Goal: Navigation & Orientation: Find specific page/section

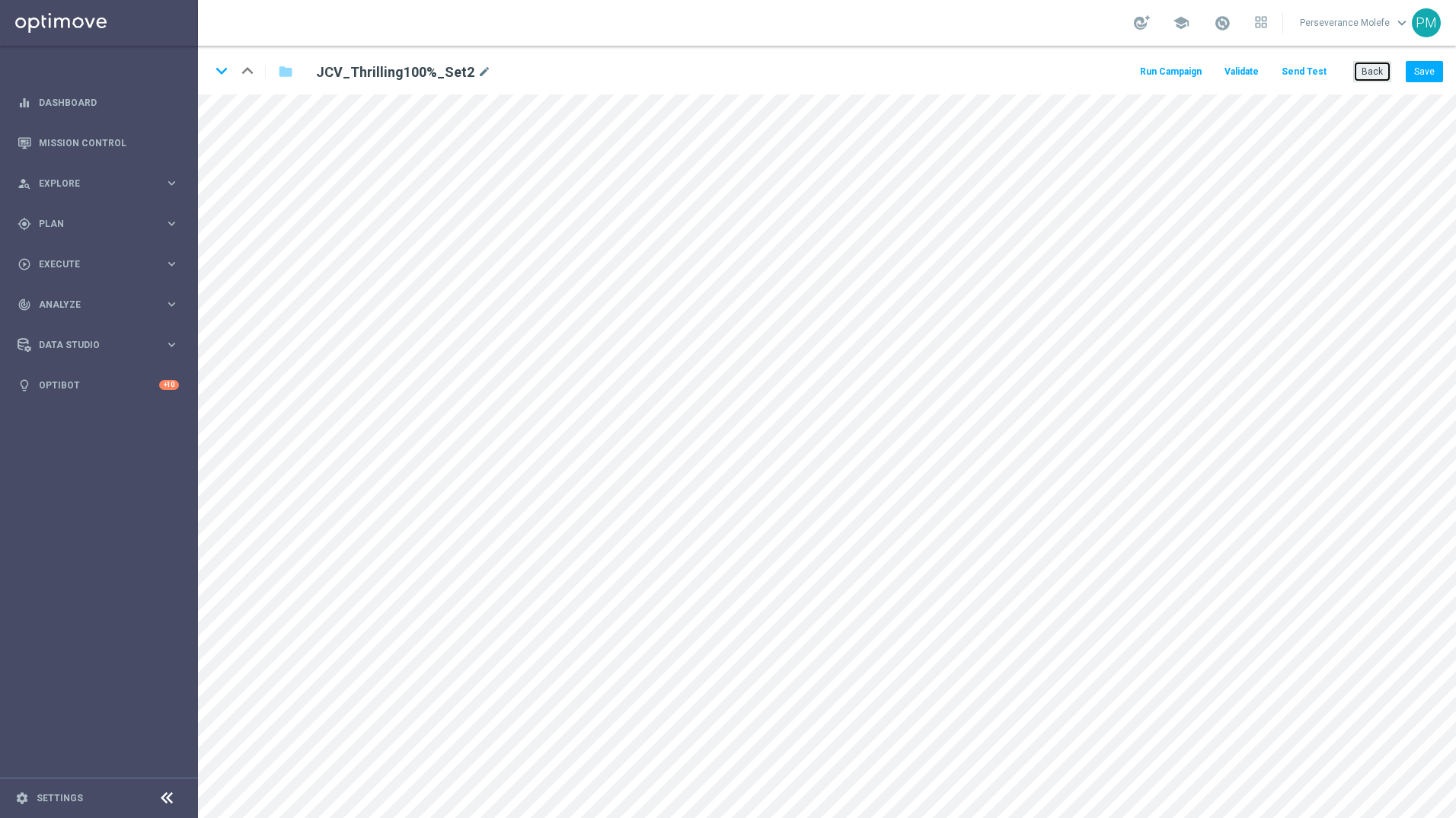
click at [1361, 73] on button "Back" at bounding box center [1372, 72] width 38 height 21
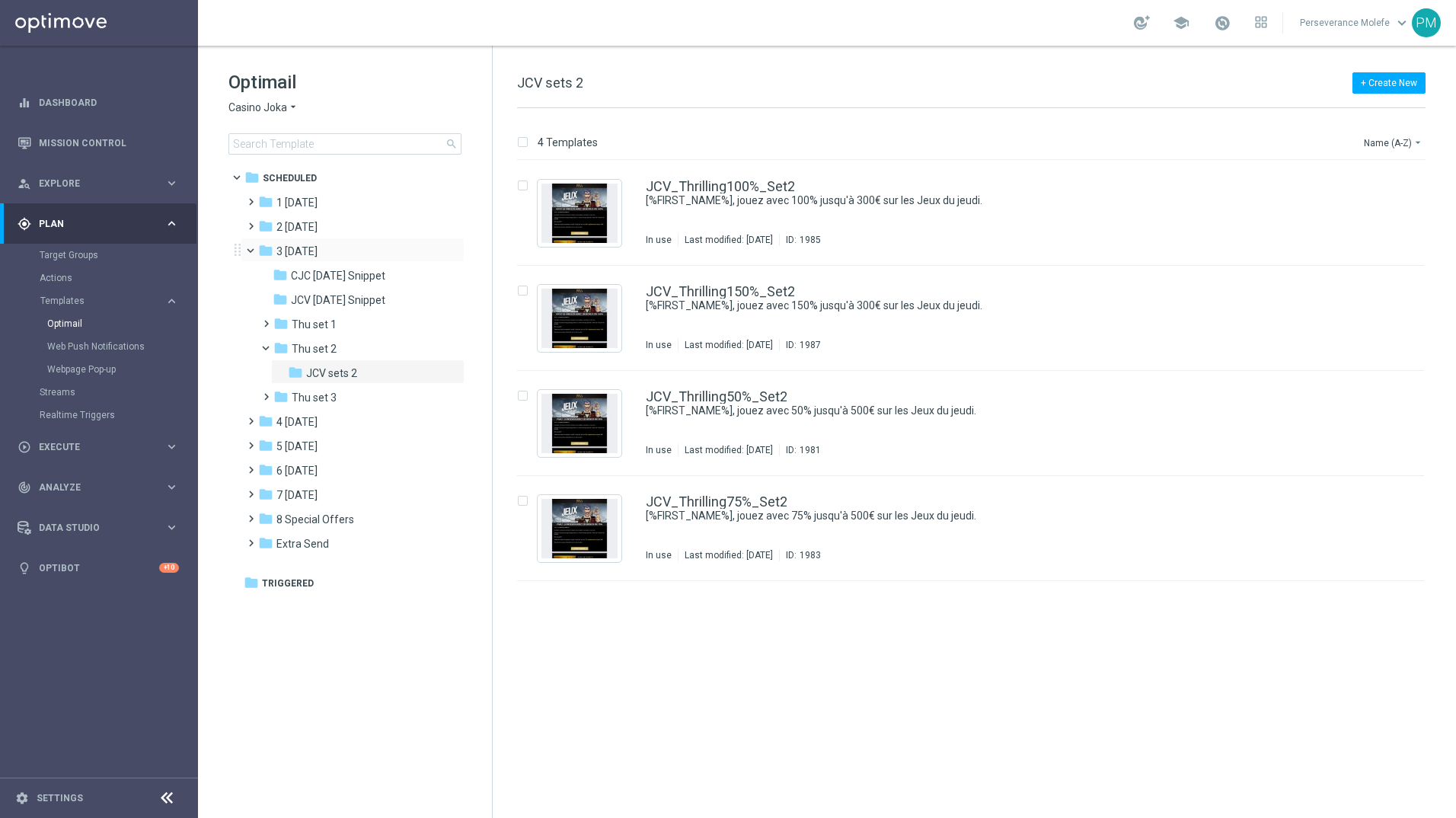
click at [254, 251] on span at bounding box center [257, 248] width 6 height 7
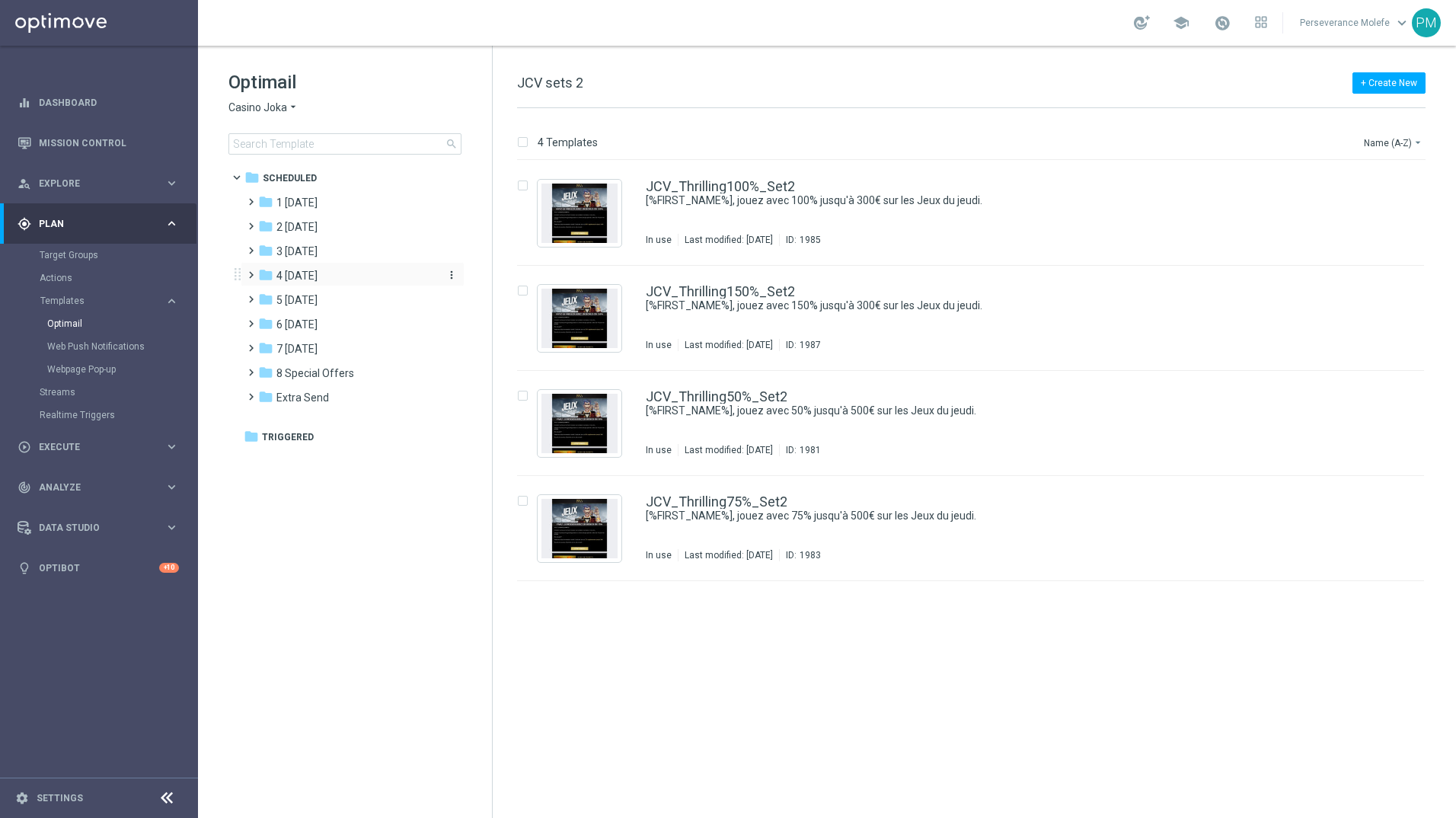
click at [281, 279] on span "4 Friday" at bounding box center [297, 275] width 41 height 13
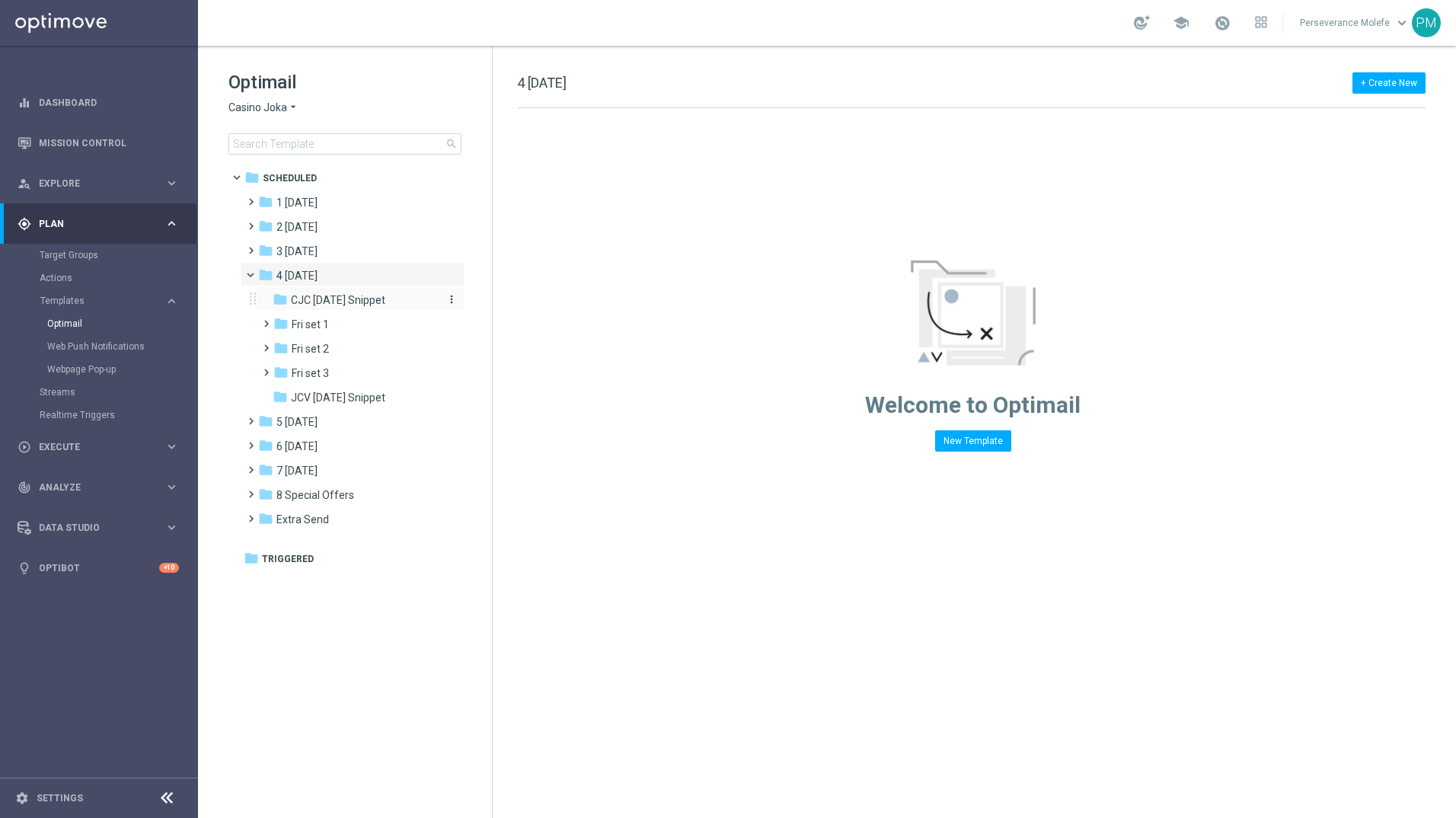
click at [332, 300] on span "CJC Friday Snippet" at bounding box center [338, 300] width 94 height 13
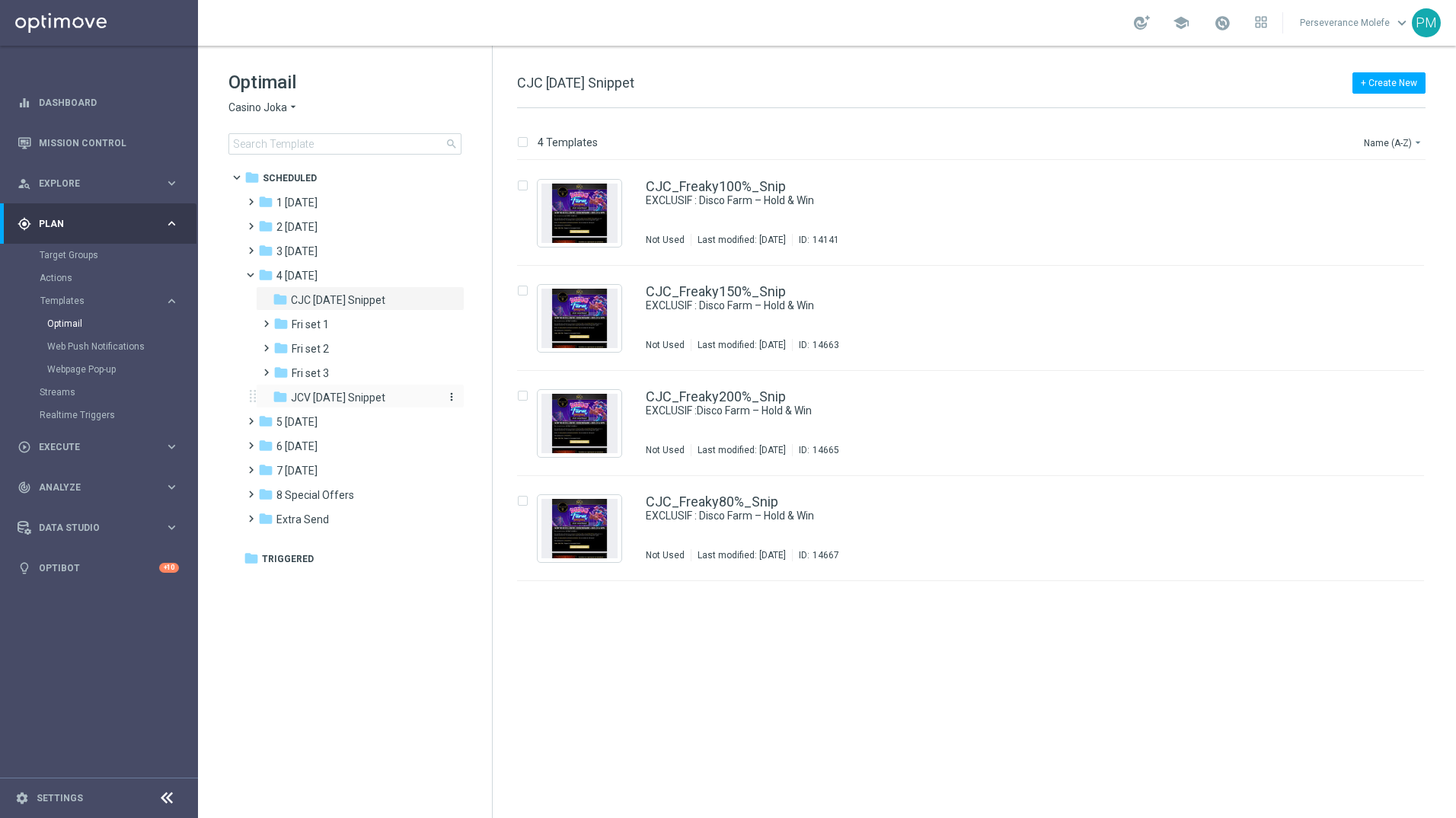
click at [348, 399] on span "JCV Friday Snippet" at bounding box center [338, 397] width 94 height 13
click at [739, 192] on link "JCV_Freaky100%_Snip" at bounding box center [715, 186] width 139 height 13
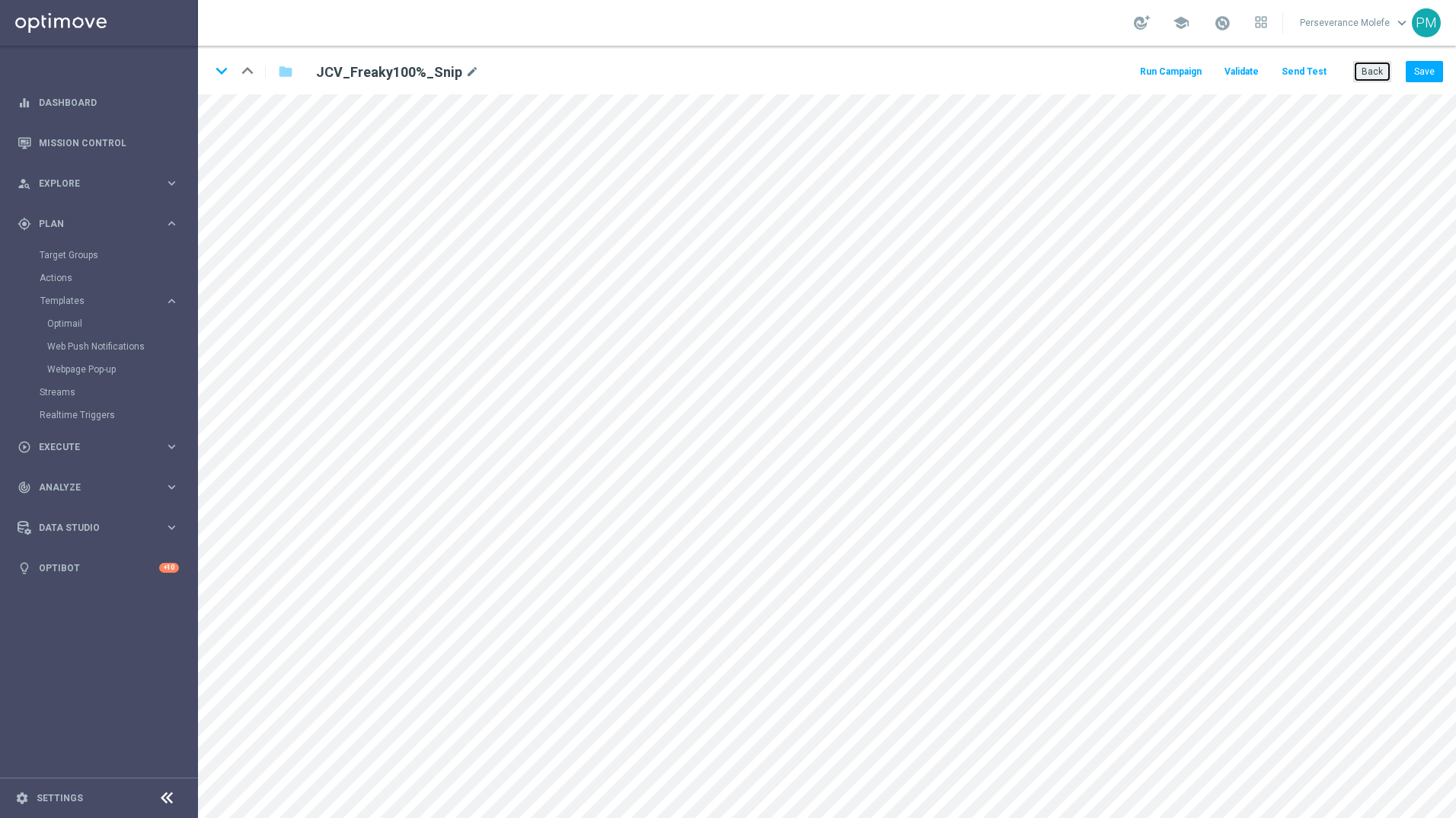
click at [1363, 83] on button "Back" at bounding box center [1372, 72] width 38 height 21
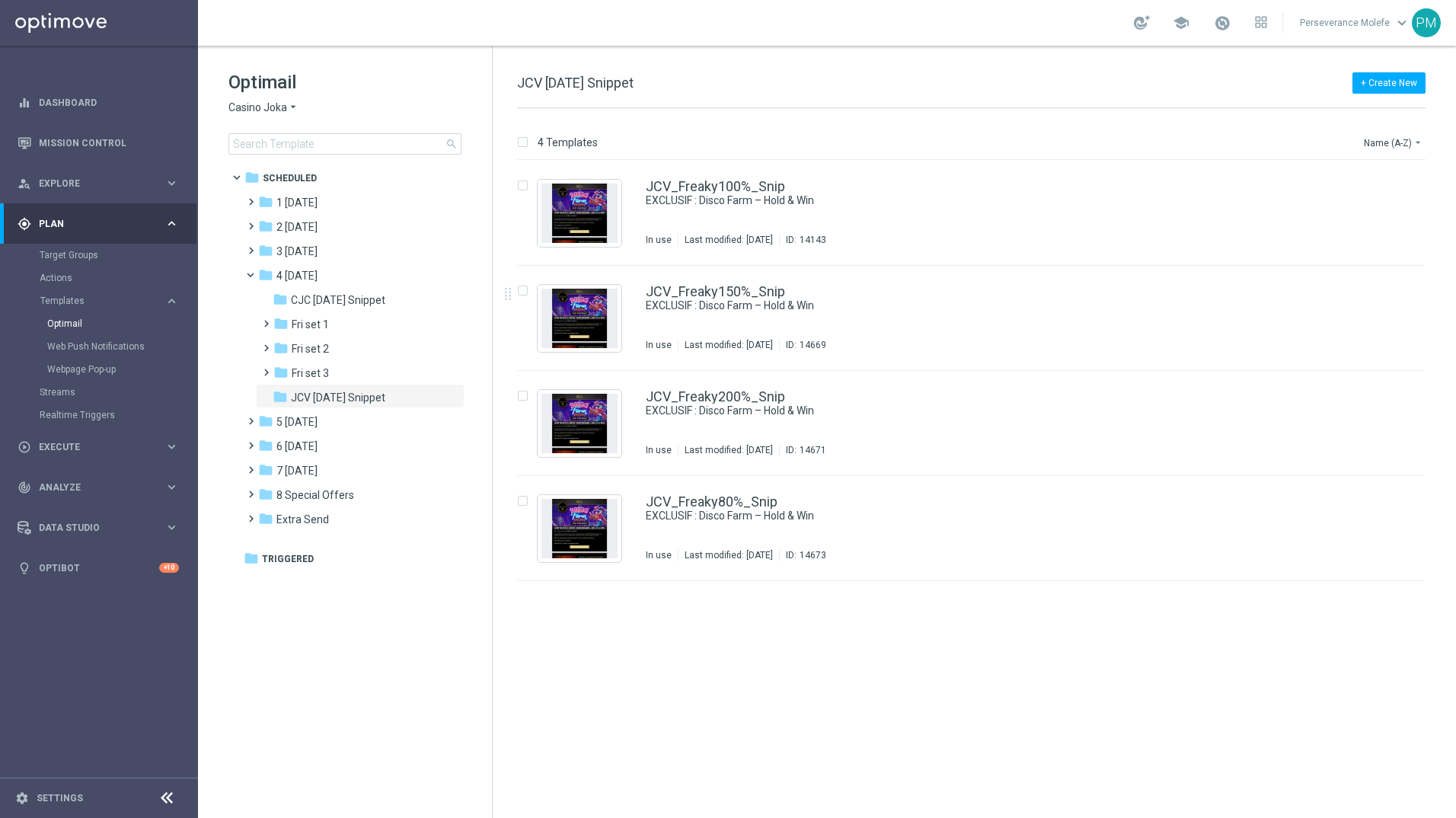
click at [263, 100] on span "Casino Joka" at bounding box center [258, 107] width 59 height 14
click at [0, 0] on span "Le Roi [PERSON_NAME]" at bounding box center [0, 0] width 0 height 0
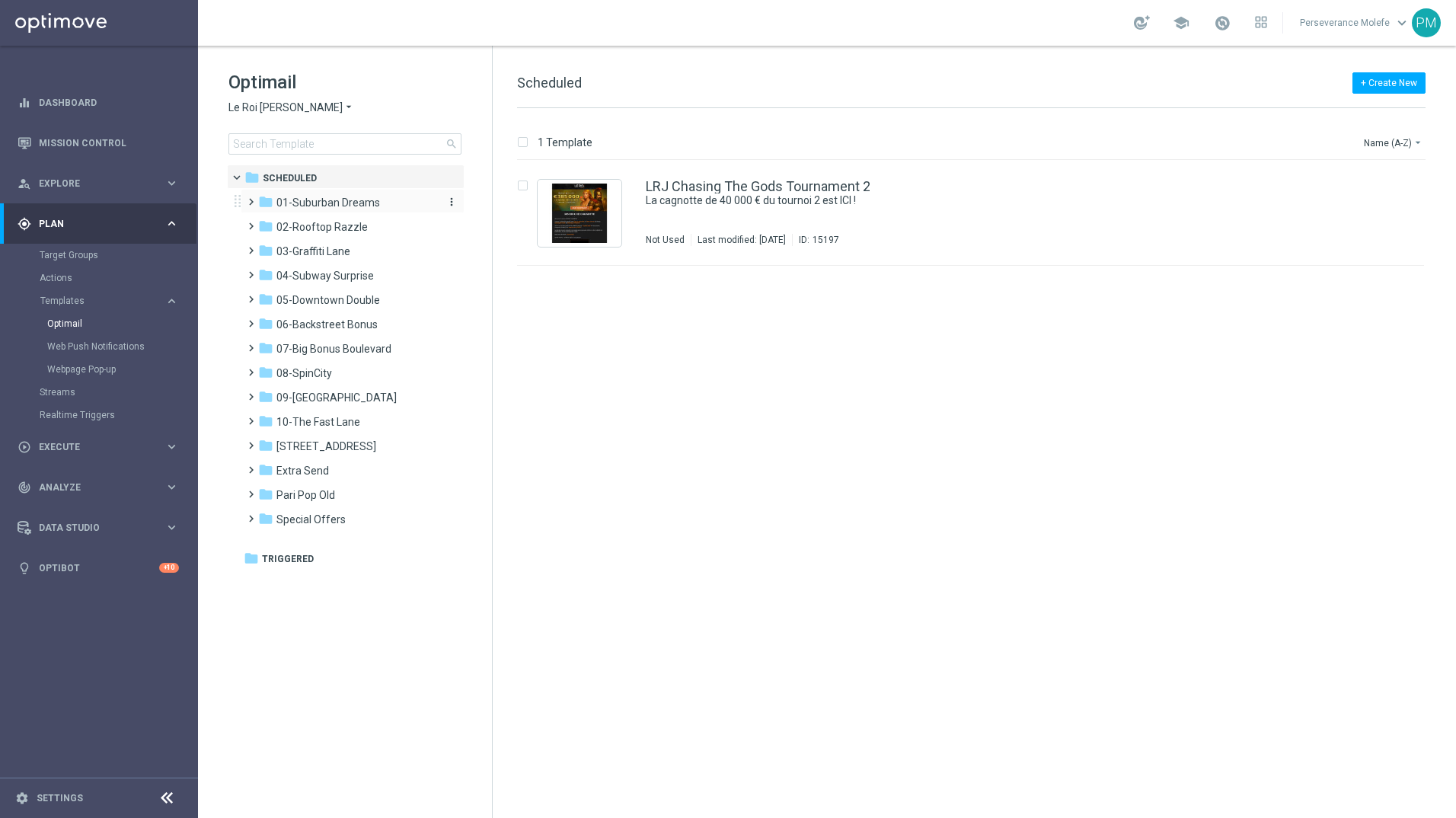
click at [353, 209] on div "folder 01-Suburban Dreams" at bounding box center [346, 203] width 176 height 18
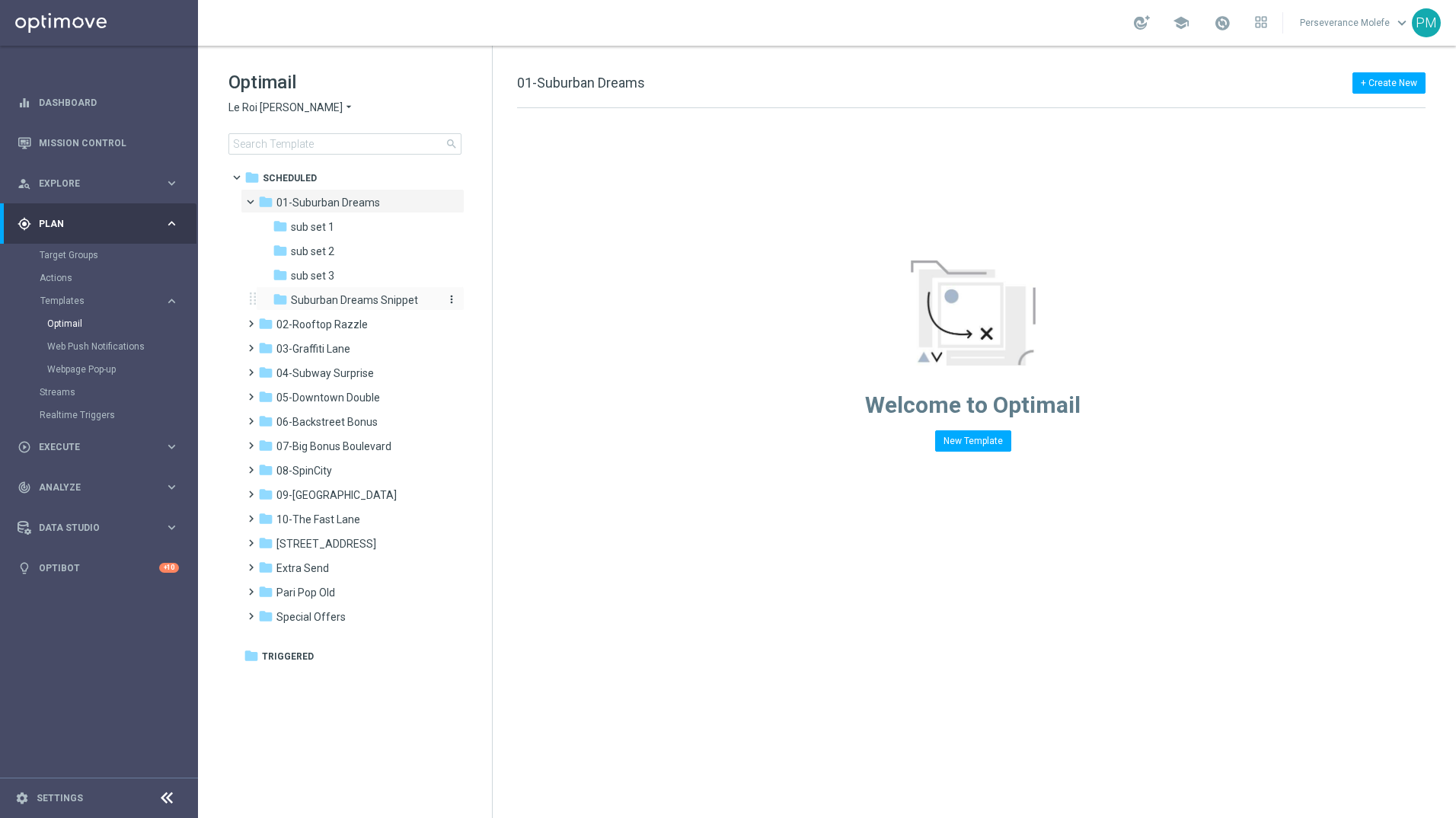
click at [342, 295] on span "Suburban Dreams Snippet" at bounding box center [354, 300] width 127 height 13
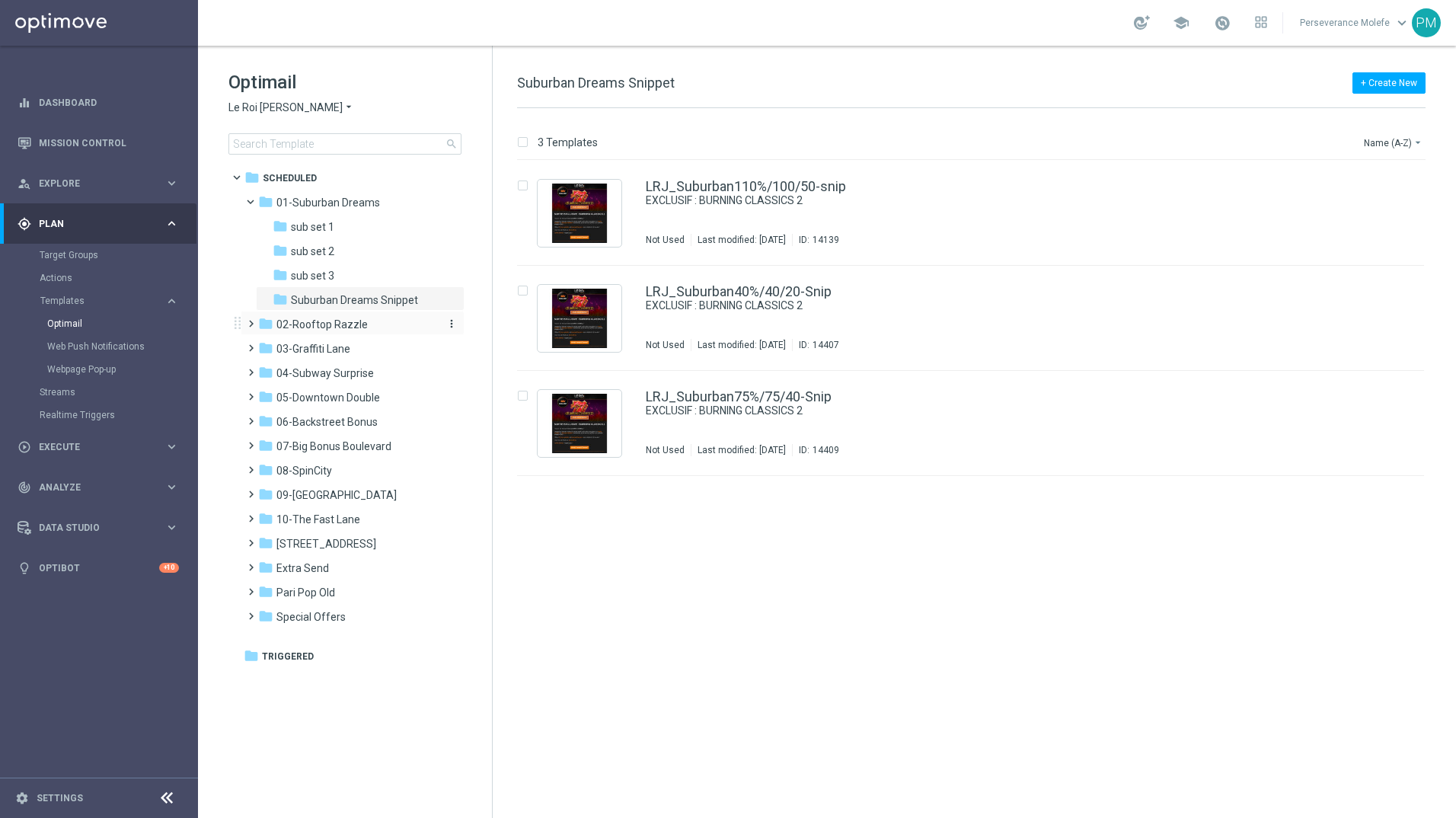
click at [342, 321] on span "02-Rooftop Razzle" at bounding box center [322, 324] width 91 height 13
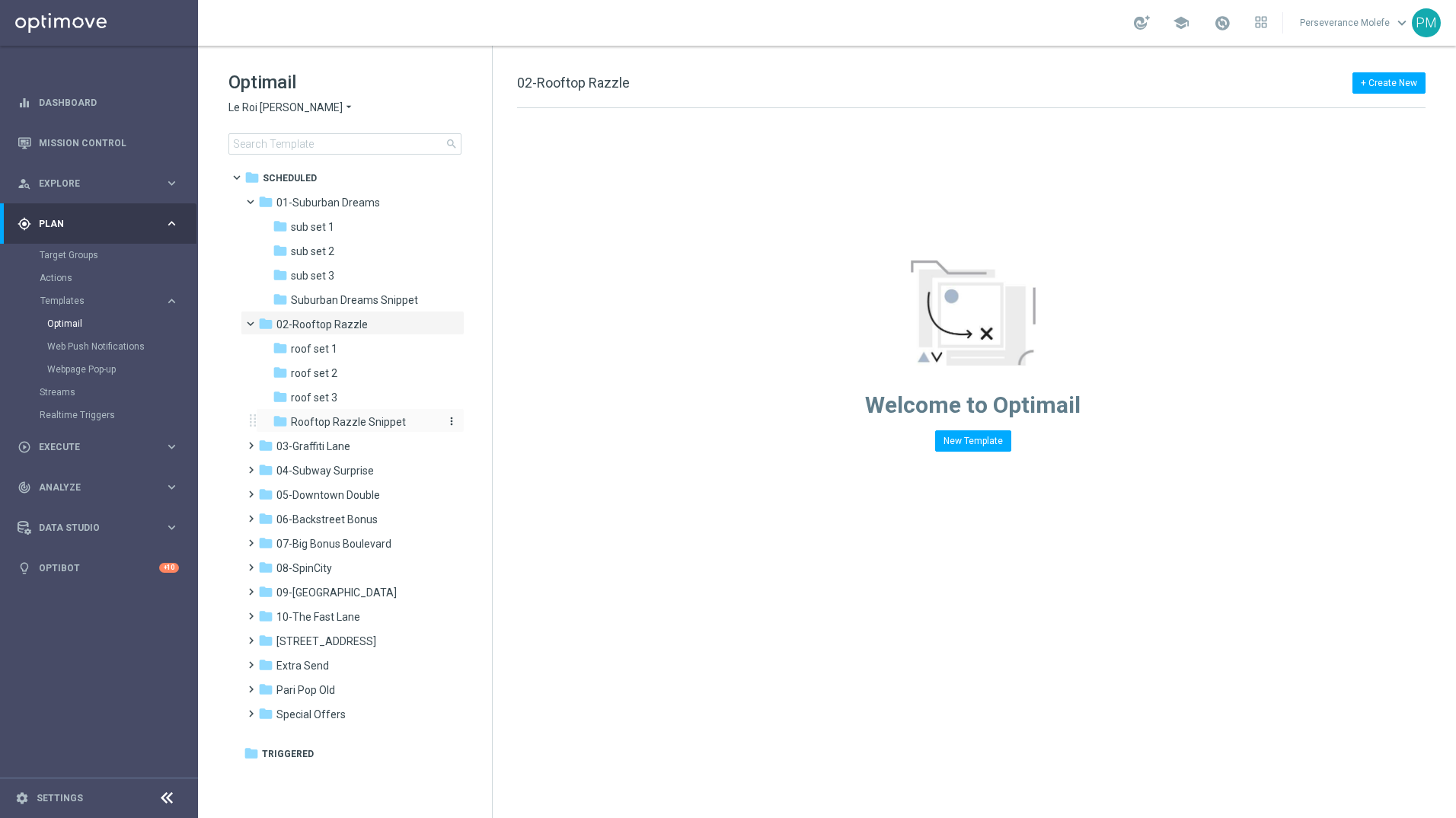
click at [358, 424] on span "Rooftop Razzle Snippet" at bounding box center [348, 421] width 115 height 13
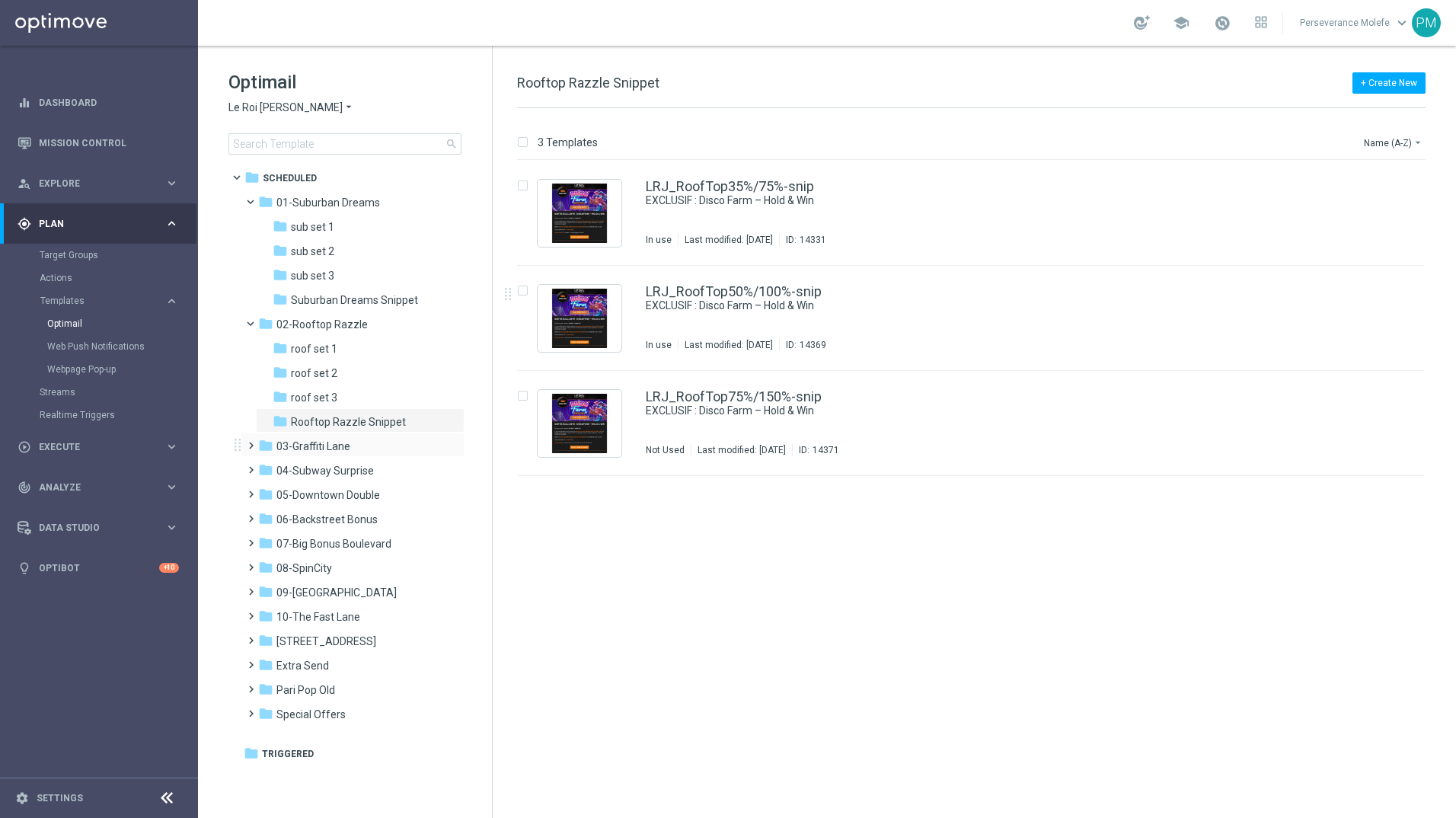
click at [372, 456] on div "folder 03-Graffiti Lane more_vert" at bounding box center [352, 444] width 223 height 24
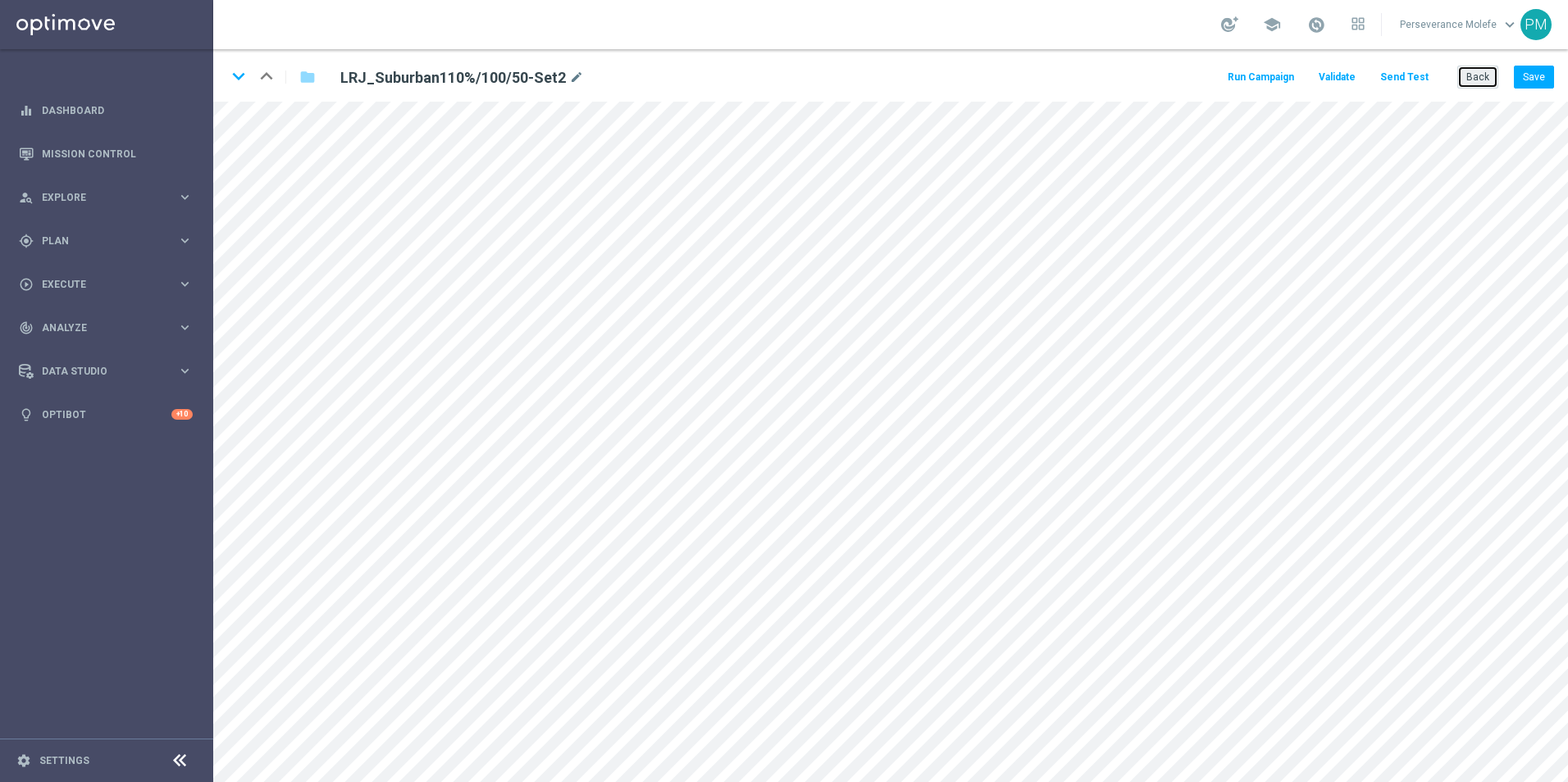
click at [1478, 74] on button "Back" at bounding box center [1477, 77] width 41 height 23
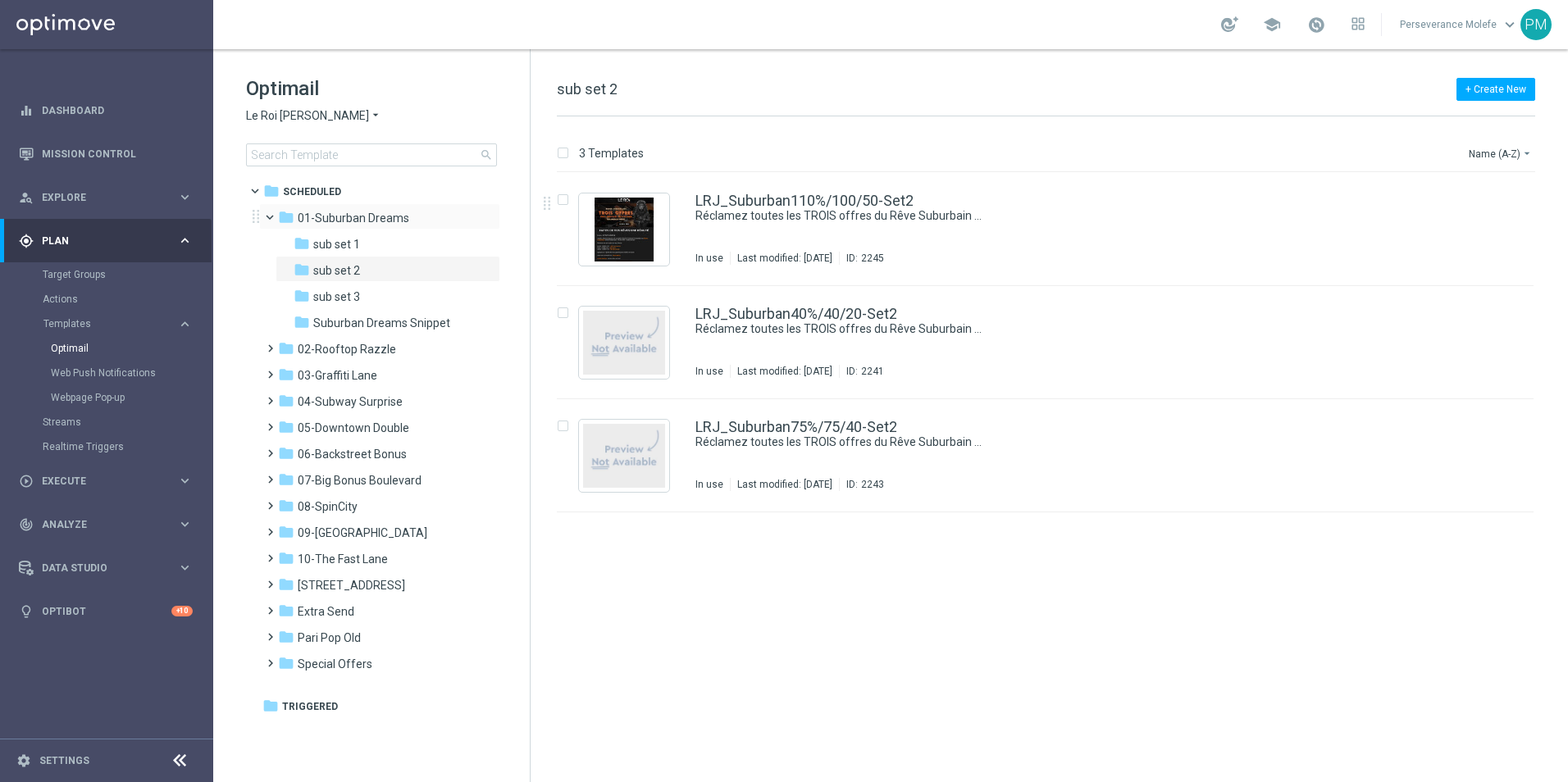
click at [274, 213] on span at bounding box center [277, 214] width 7 height 8
